Goal: Complete application form

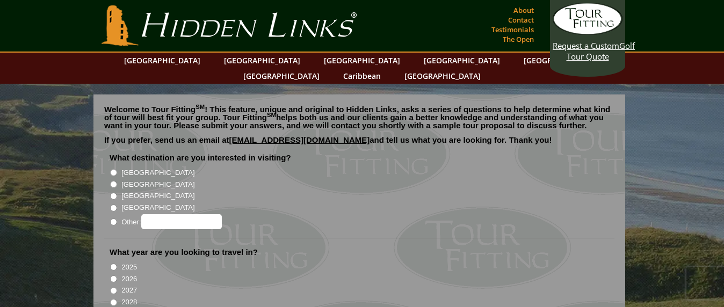
click at [110, 169] on input "[GEOGRAPHIC_DATA]" at bounding box center [113, 172] width 7 height 7
radio input "true"
click at [112, 181] on input "[GEOGRAPHIC_DATA]" at bounding box center [113, 184] width 7 height 7
radio input "true"
click at [111, 169] on input "[GEOGRAPHIC_DATA]" at bounding box center [113, 172] width 7 height 7
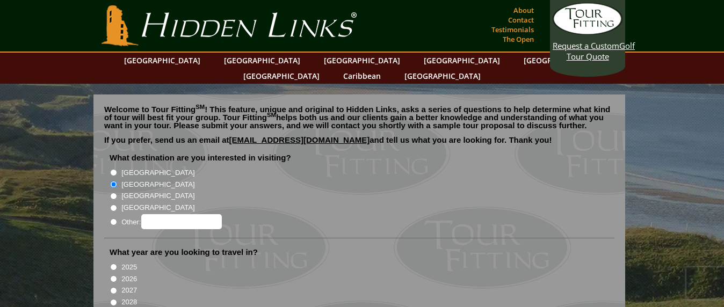
radio input "true"
click at [112, 276] on input "2026" at bounding box center [113, 279] width 7 height 7
radio input "true"
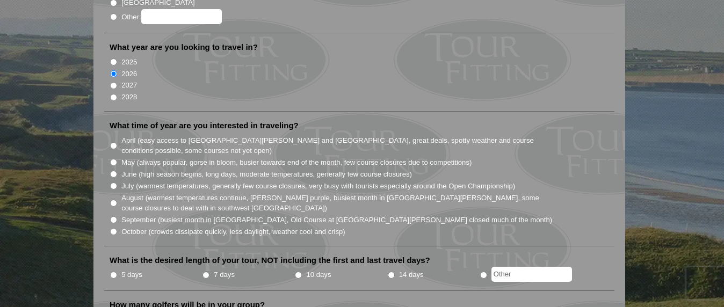
scroll to position [322, 0]
